Goal: Check status: Verify the current state of an ongoing process or item

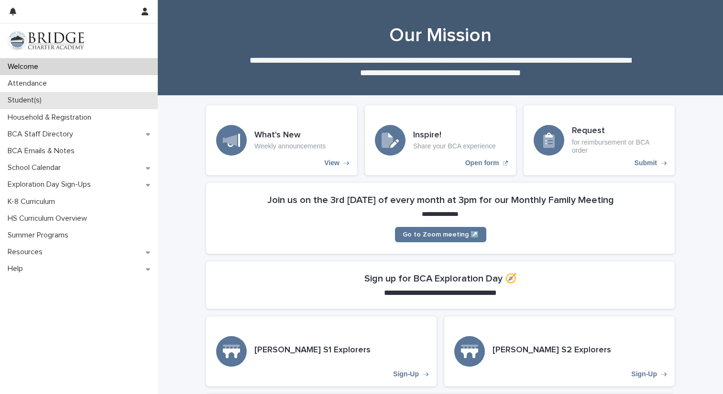
click at [29, 100] on p "Student(s)" at bounding box center [26, 100] width 45 height 9
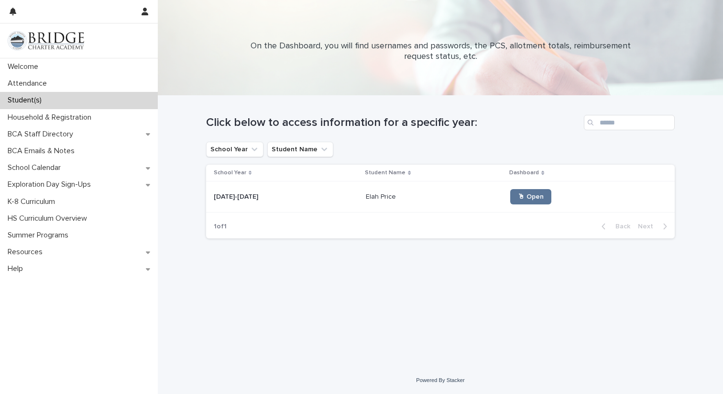
click at [366, 196] on p "Elah Price" at bounding box center [382, 196] width 32 height 10
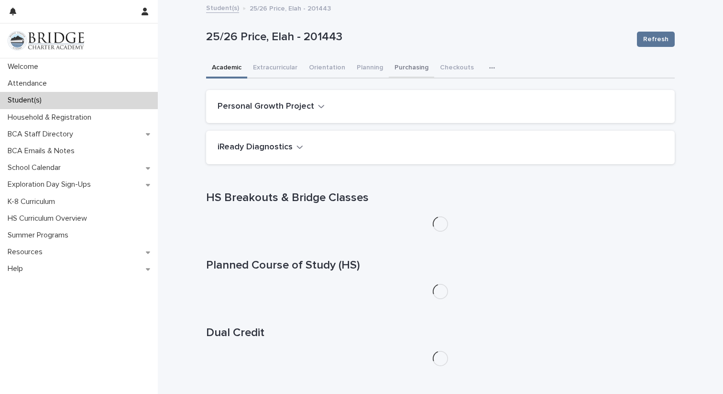
click at [413, 68] on button "Purchasing" at bounding box center [411, 68] width 45 height 20
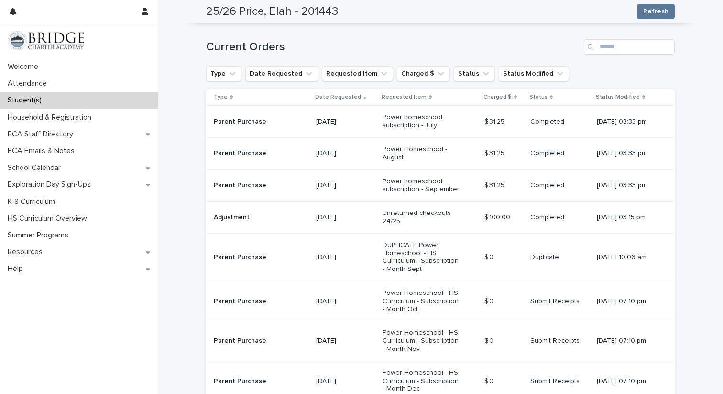
scroll to position [229, 0]
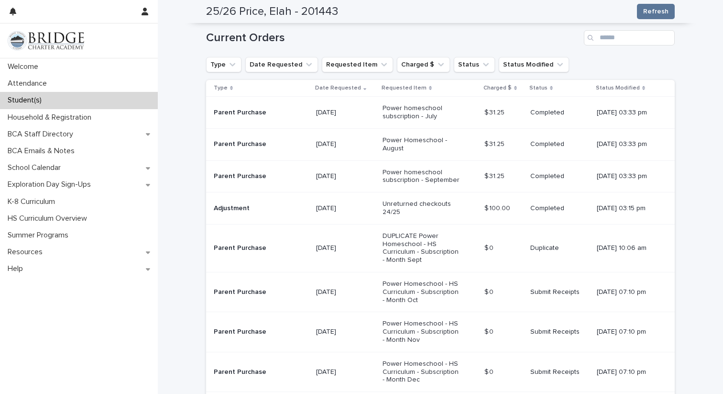
click at [543, 112] on p "Completed" at bounding box center [560, 113] width 59 height 8
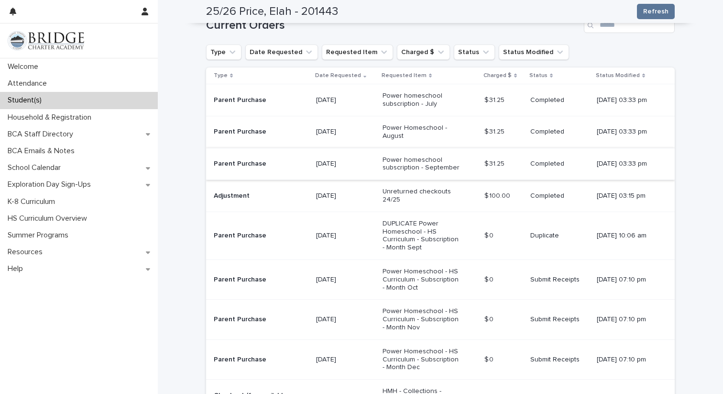
scroll to position [241, 0]
